Goal: Task Accomplishment & Management: Manage account settings

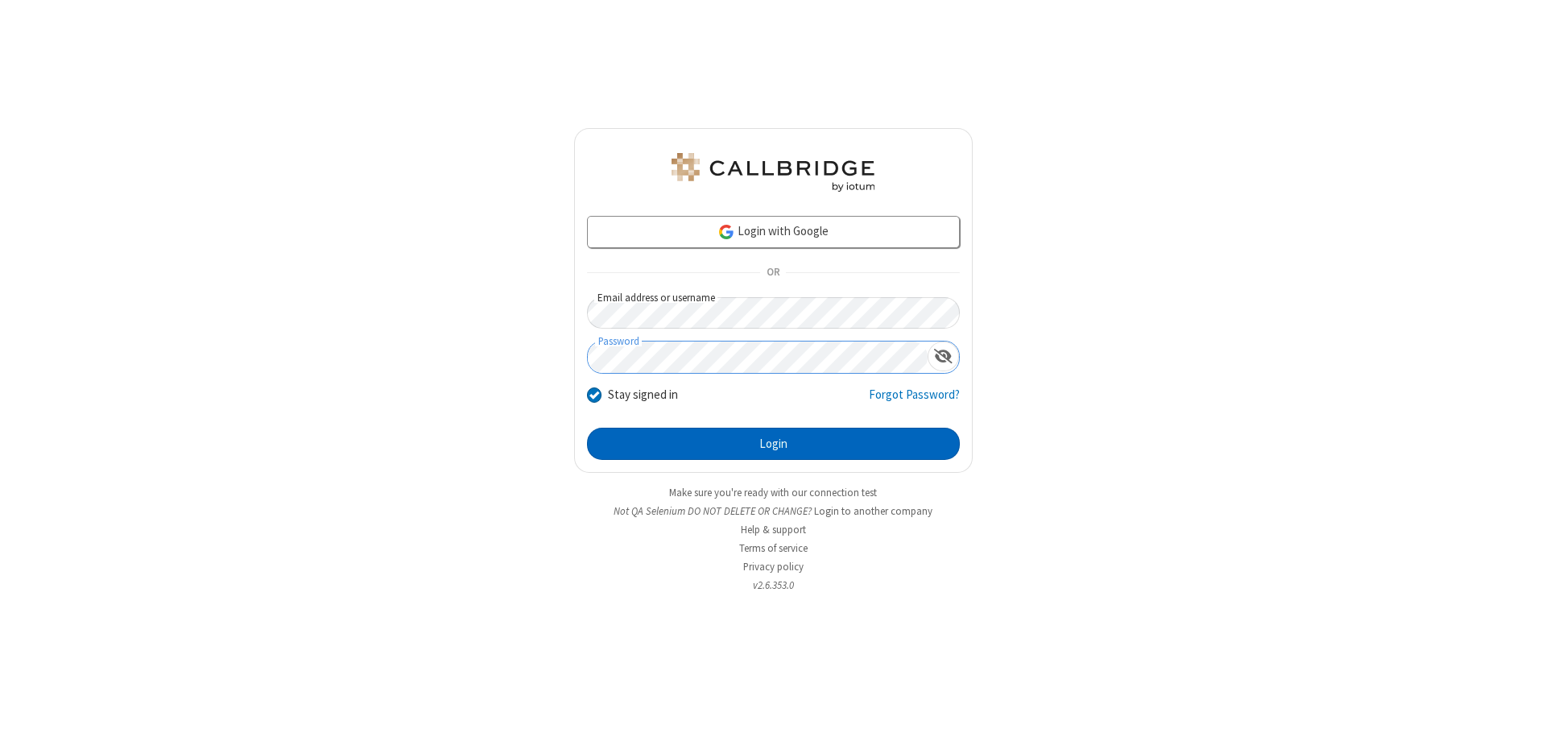
click at [773, 444] on button "Login" at bounding box center [773, 444] width 373 height 32
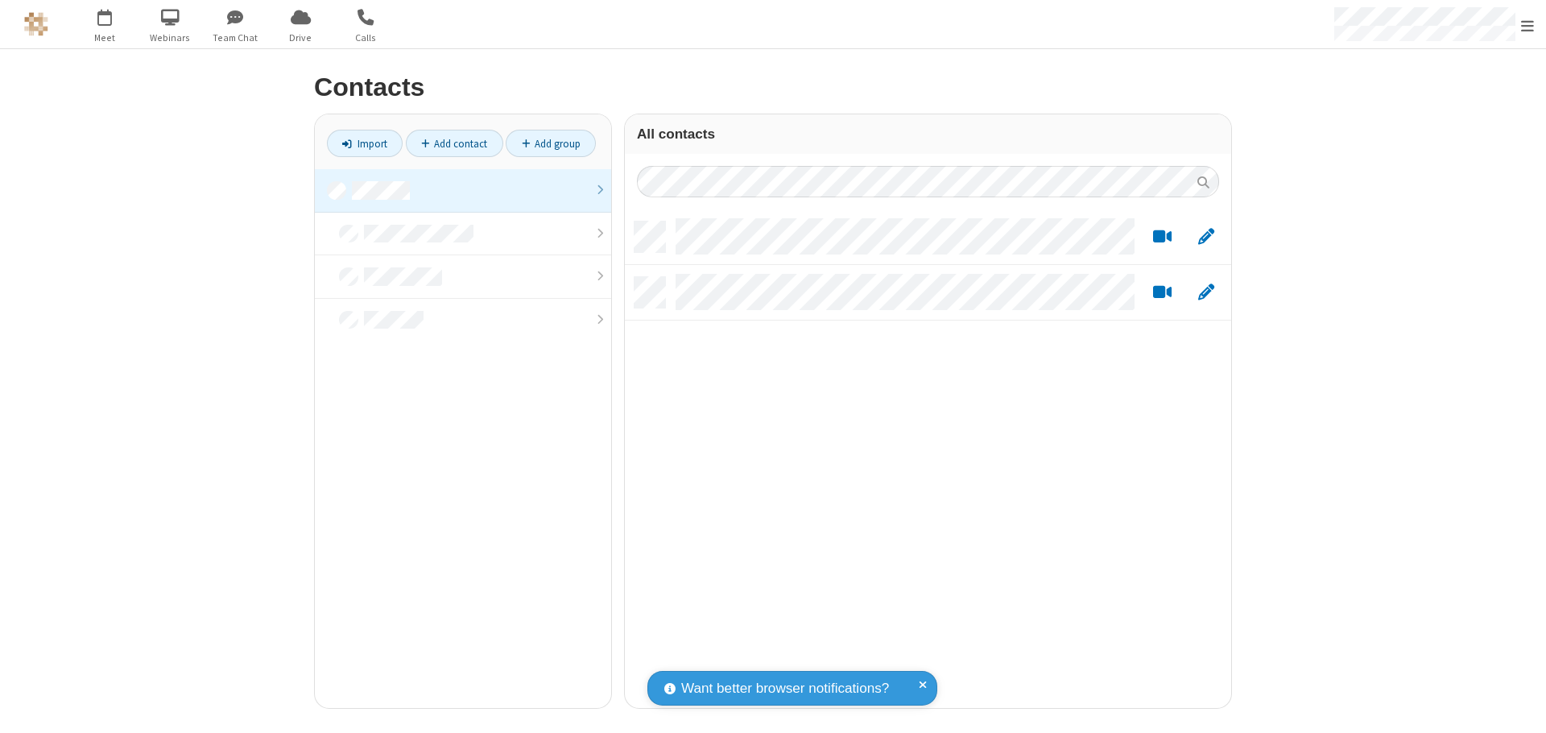
scroll to position [486, 594]
click at [463, 190] on link at bounding box center [463, 190] width 296 height 43
click at [454, 143] on link "Add contact" at bounding box center [454, 143] width 97 height 27
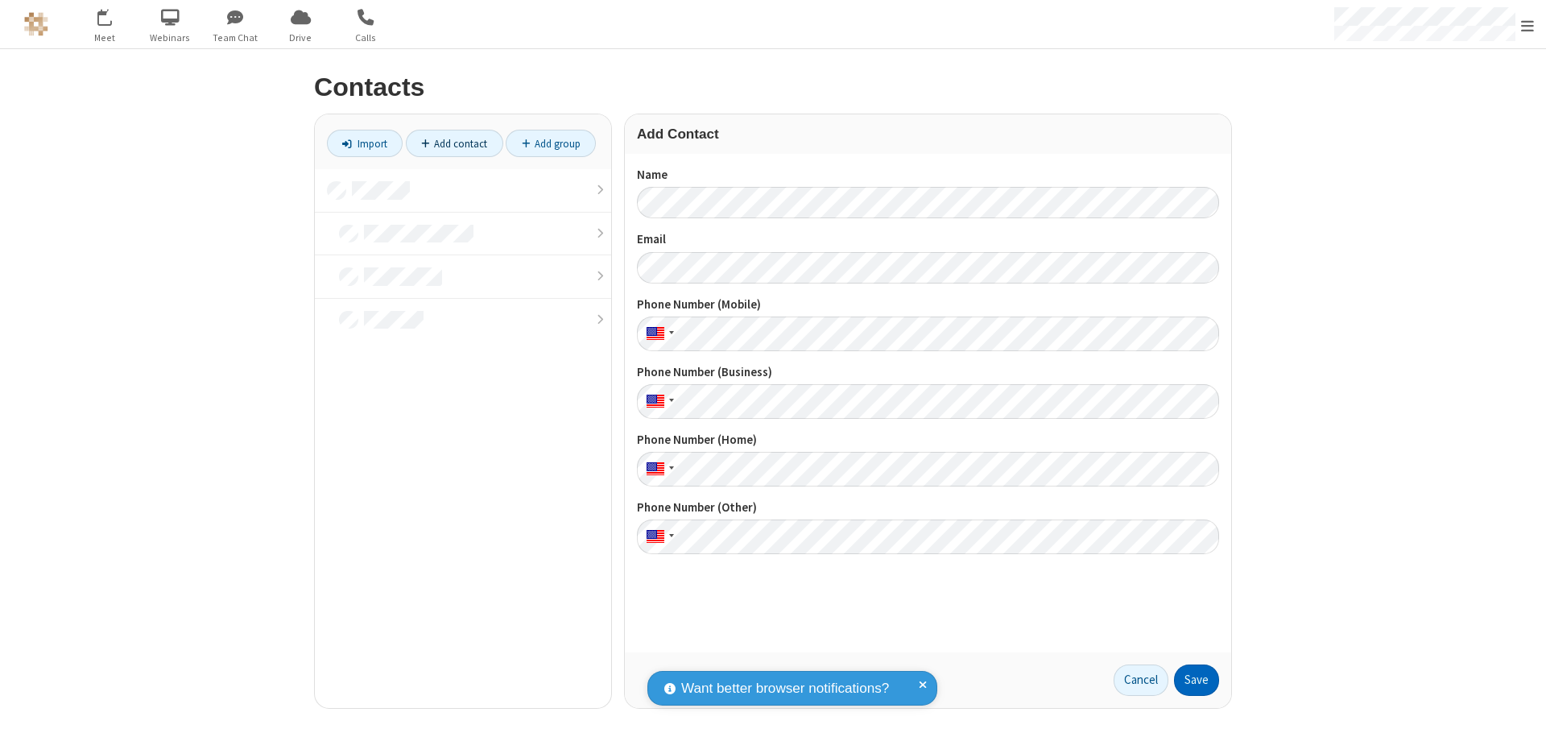
click at [1197, 680] on button "Save" at bounding box center [1196, 680] width 45 height 32
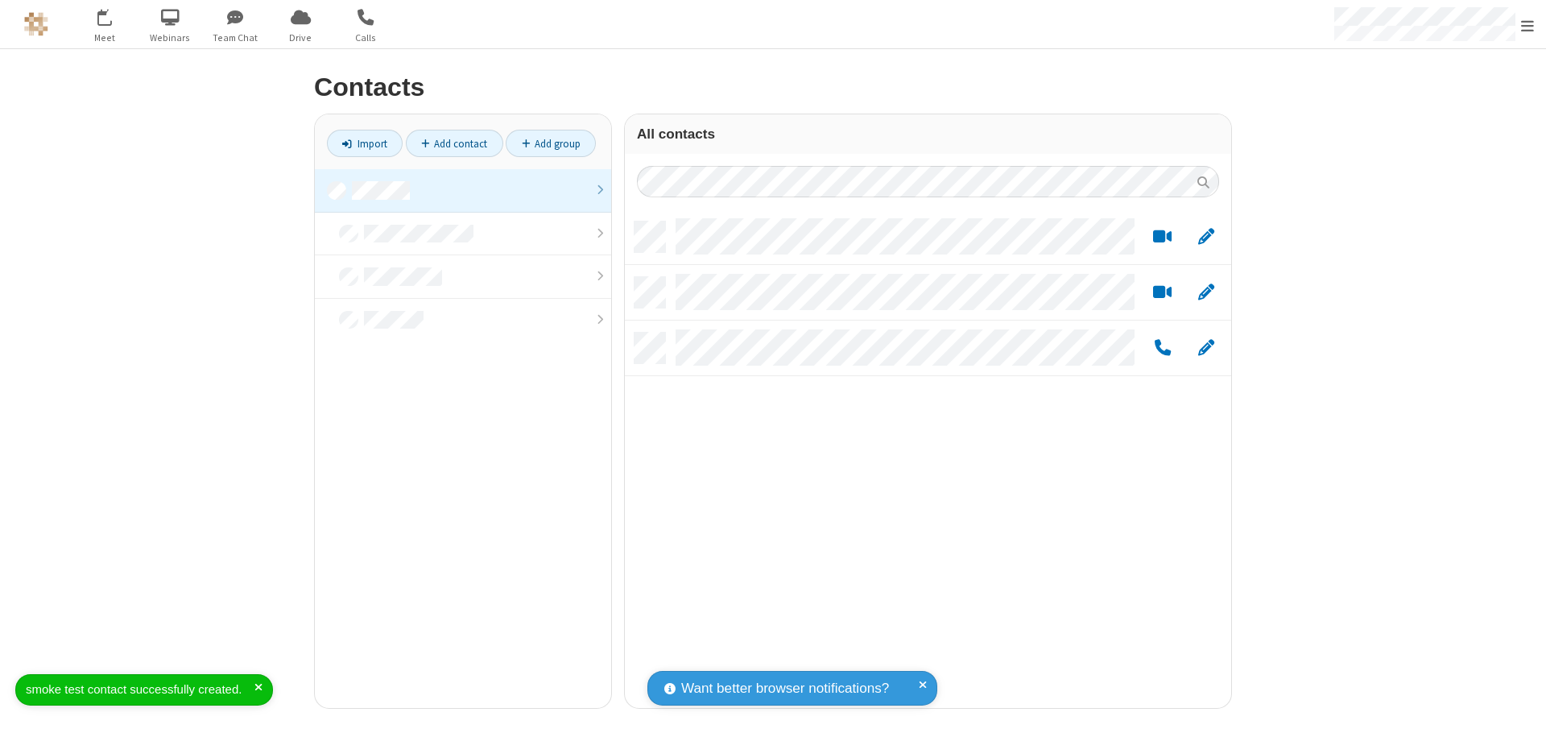
scroll to position [486, 594]
